Goal: Check status: Check status

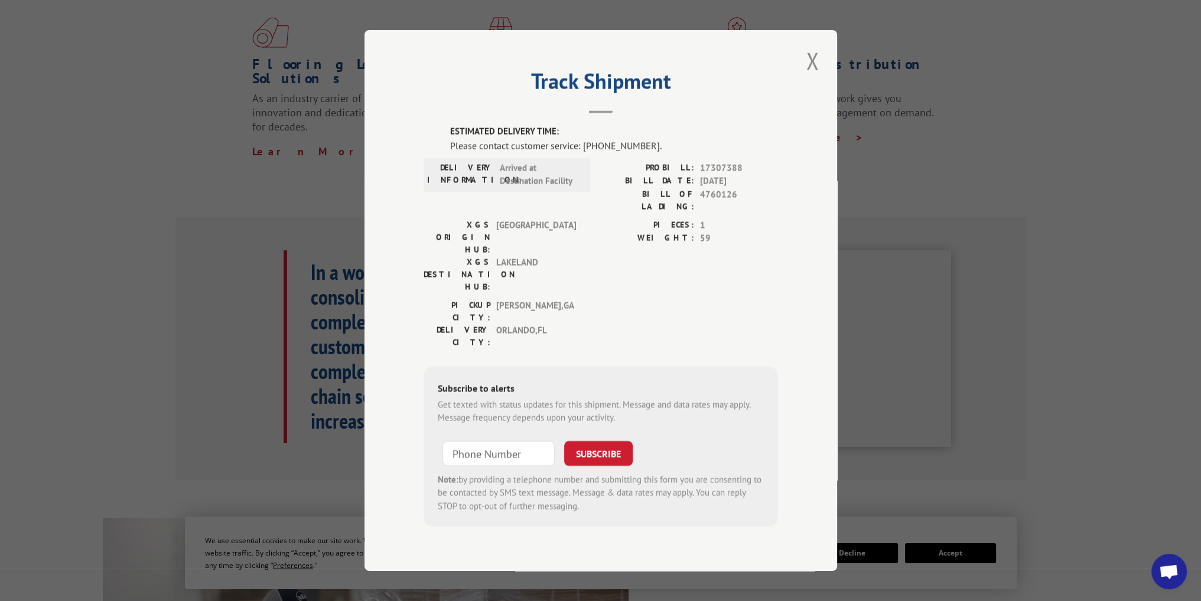
scroll to position [354, 0]
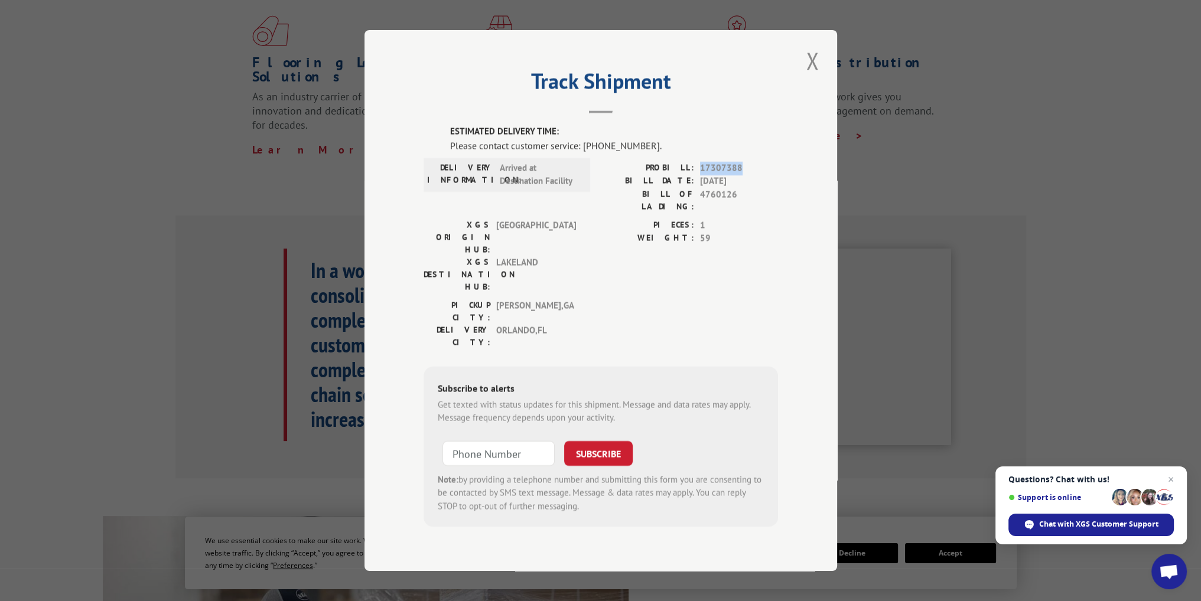
drag, startPoint x: 698, startPoint y: 181, endPoint x: 742, endPoint y: 185, distance: 44.0
click at [742, 175] on div "PROBILL: 17307388" at bounding box center [689, 168] width 177 height 14
copy span "17307388"
click at [813, 76] on button "Close modal" at bounding box center [812, 61] width 20 height 32
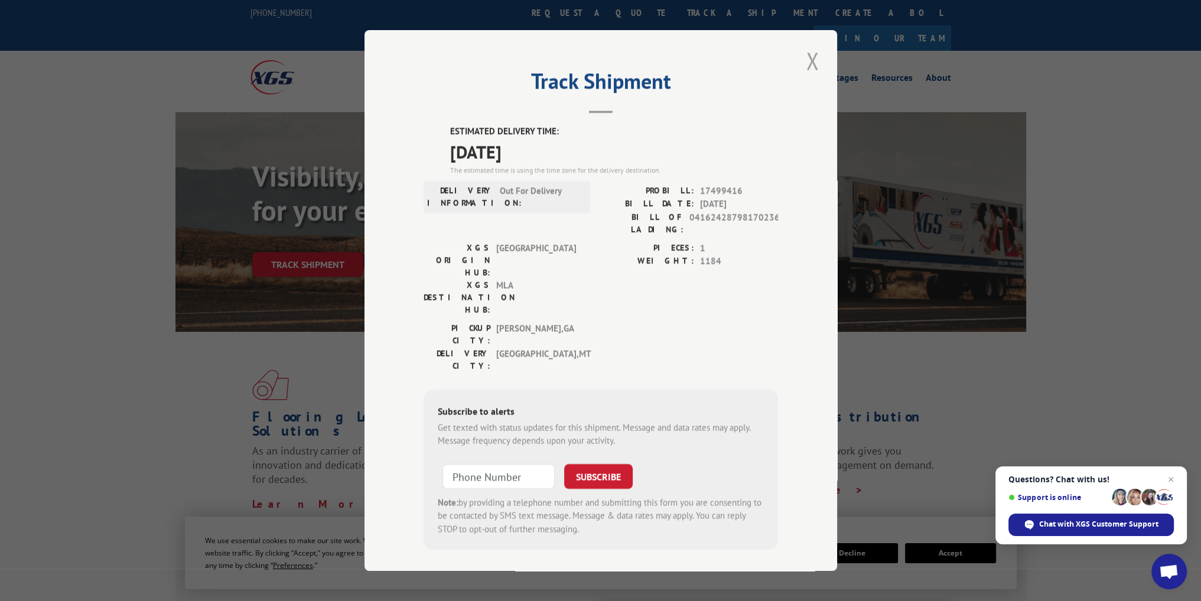
click at [811, 64] on button "Close modal" at bounding box center [812, 61] width 20 height 32
